Goal: Check status: Check status

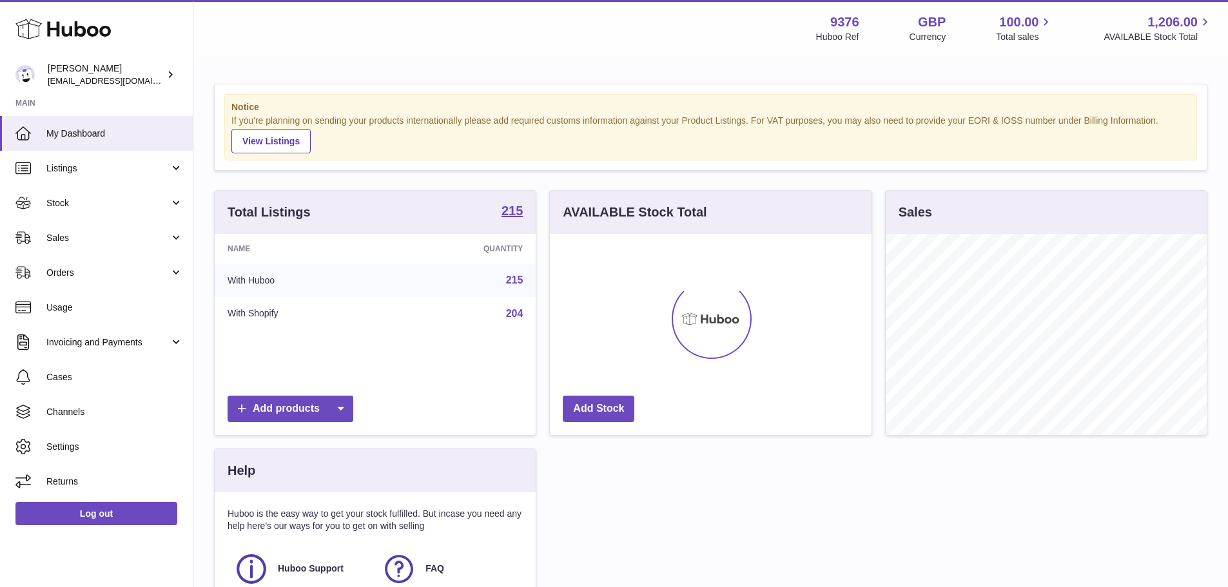
scroll to position [201, 322]
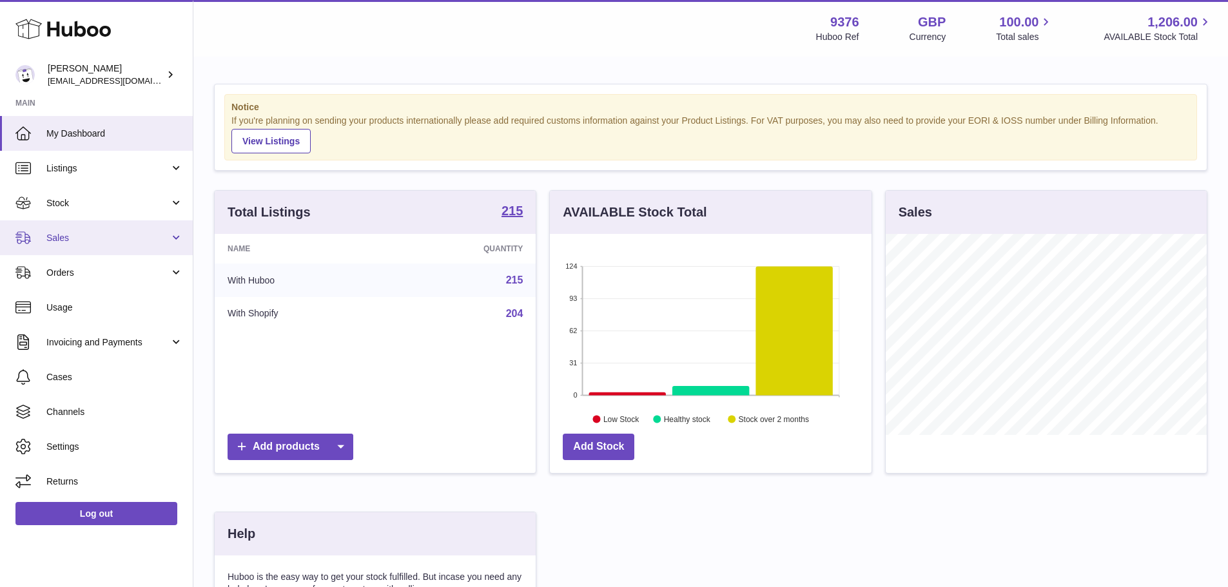
click at [138, 235] on span "Sales" at bounding box center [107, 238] width 123 height 12
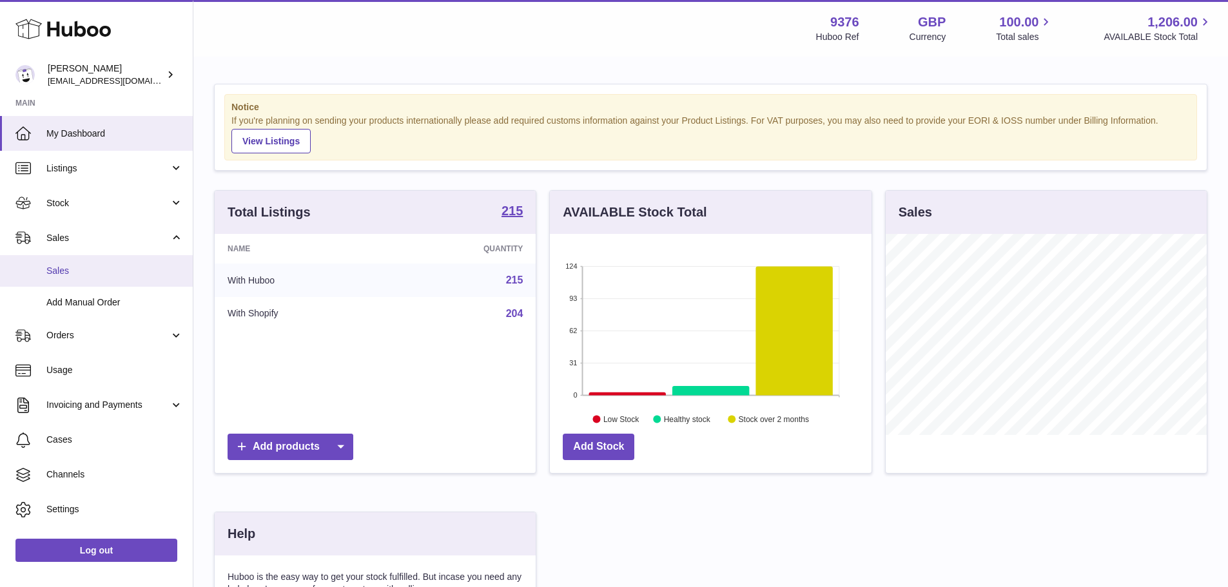
click at [132, 265] on span "Sales" at bounding box center [114, 271] width 137 height 12
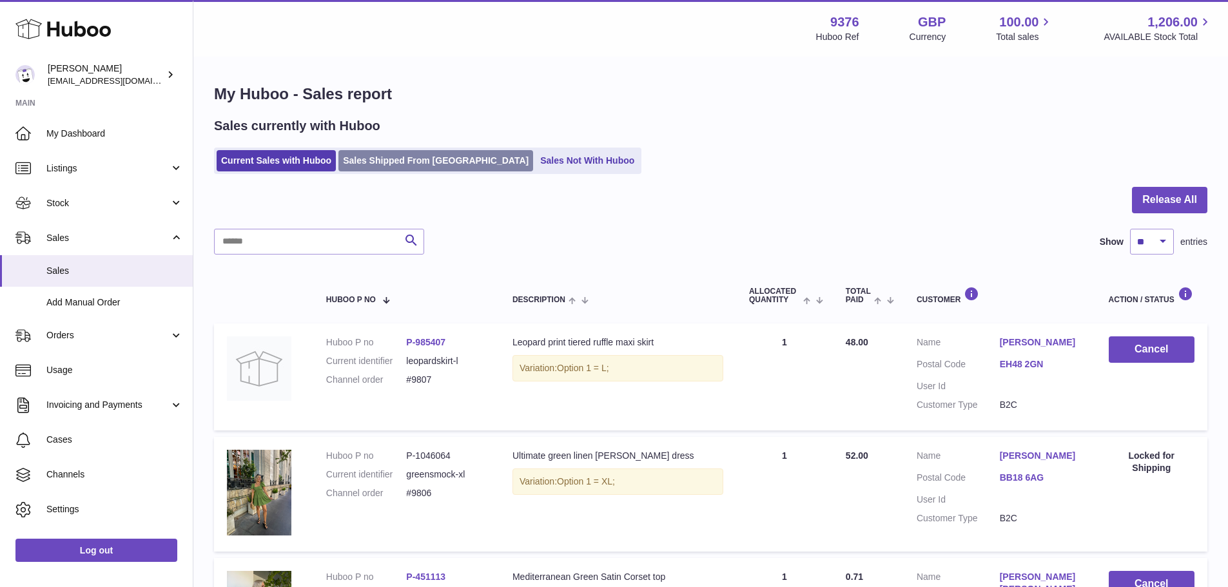
click at [418, 157] on link "Sales Shipped From [GEOGRAPHIC_DATA]" at bounding box center [435, 160] width 195 height 21
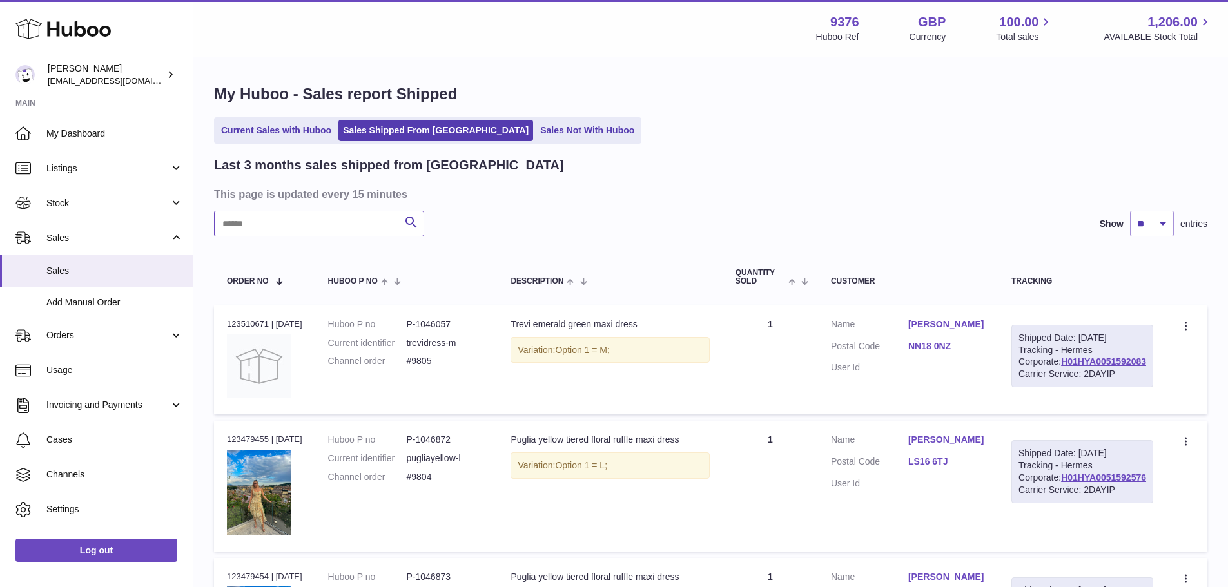
click at [320, 222] on input "text" at bounding box center [319, 224] width 210 height 26
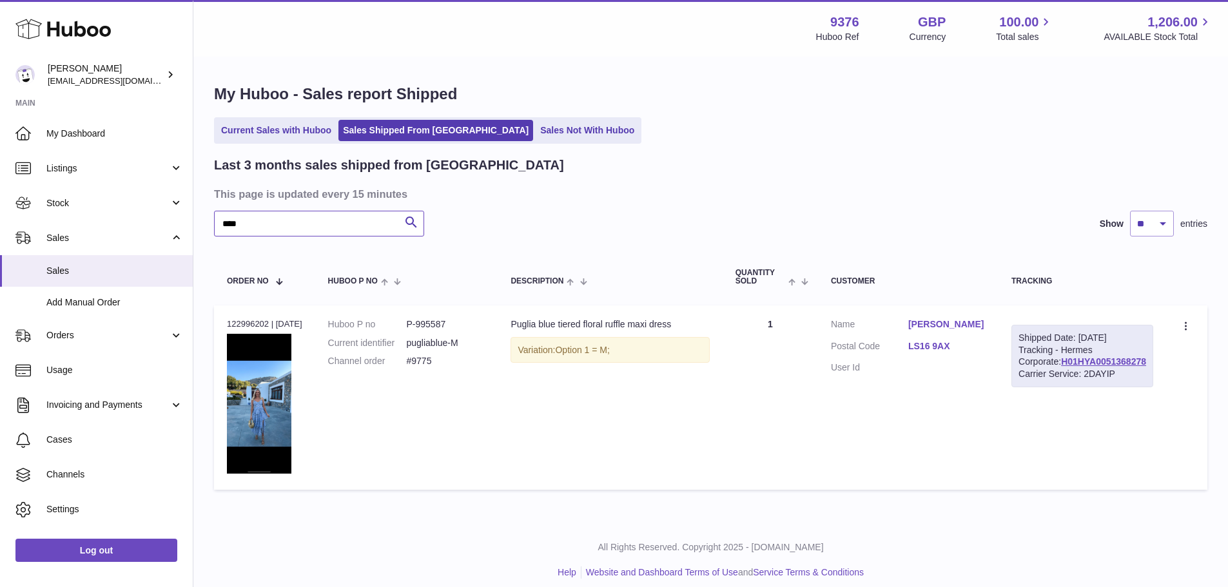
type input "****"
click at [253, 323] on div "Order no 122996202 | [DATE]" at bounding box center [264, 324] width 75 height 12
copy div "122996202"
